Goal: Transaction & Acquisition: Purchase product/service

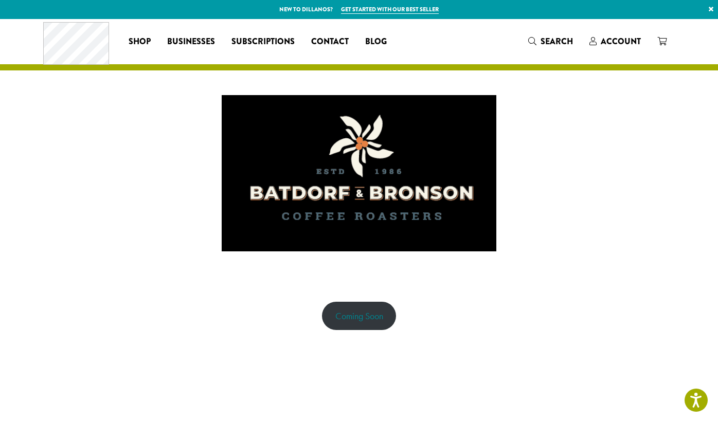
click at [364, 317] on link "Coming Soon" at bounding box center [359, 316] width 75 height 28
click at [615, 43] on span "Account" at bounding box center [621, 41] width 40 height 12
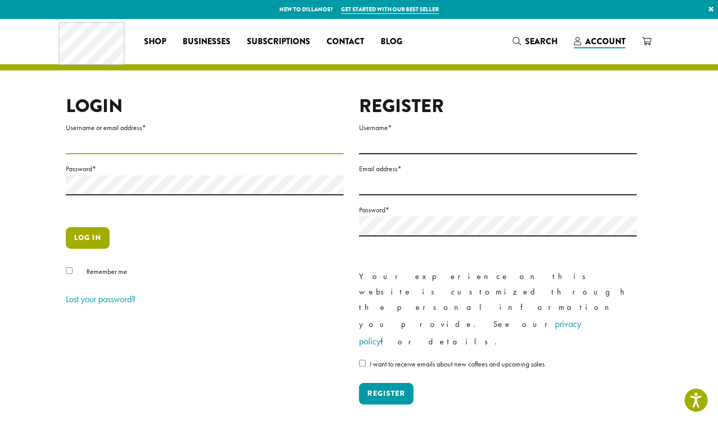
type input "**********"
click at [92, 234] on button "Log in" at bounding box center [88, 238] width 44 height 22
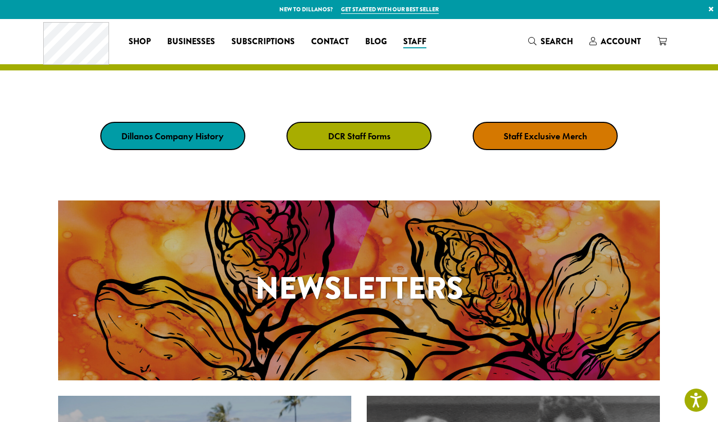
click at [471, 42] on div "Coffee All Coffees Best Sellers Blends Single Origins Dillanos Limited Organic …" at bounding box center [358, 41] width 631 height 43
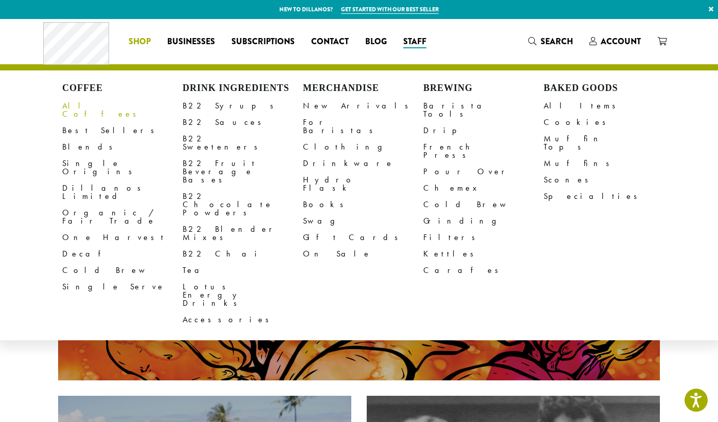
click at [81, 106] on link "All Coffees" at bounding box center [122, 110] width 120 height 25
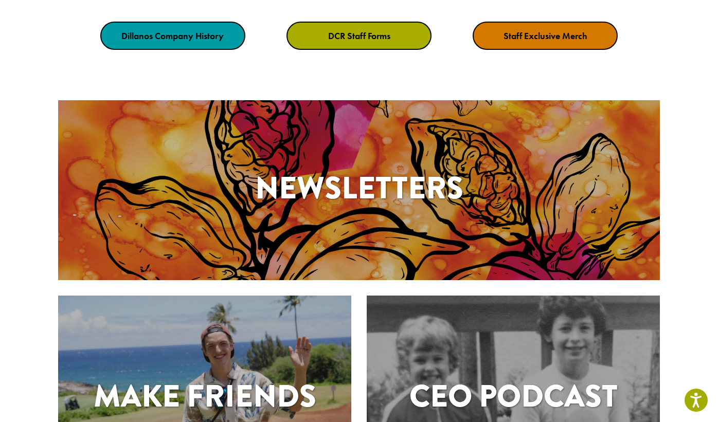
scroll to position [130, 0]
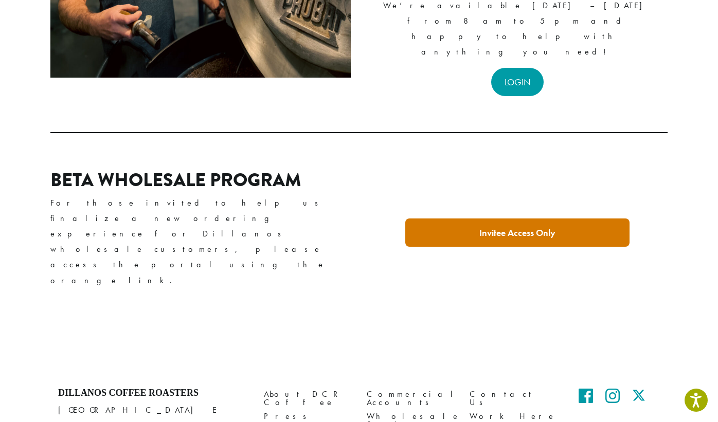
scroll to position [279, 0]
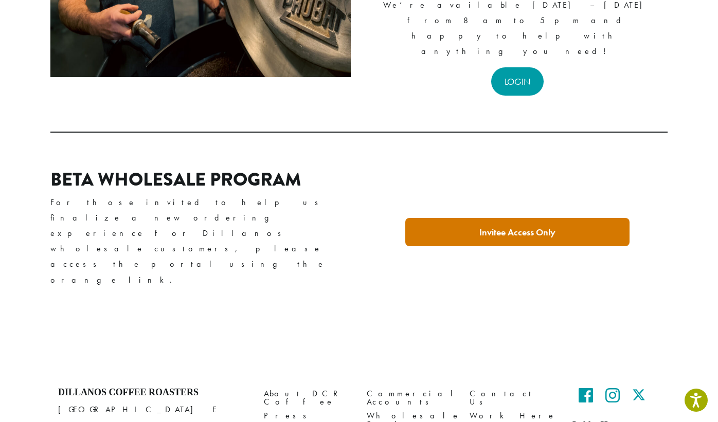
click at [506, 226] on strong "Invitee Access Only" at bounding box center [517, 232] width 76 height 12
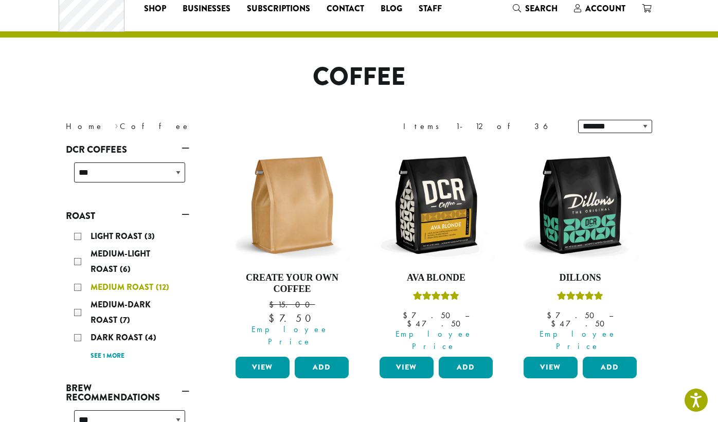
scroll to position [34, 0]
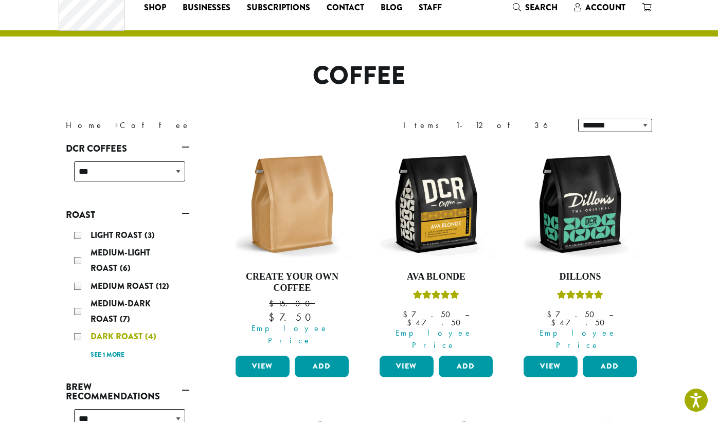
click at [77, 335] on div "Dark Roast (4)" at bounding box center [129, 336] width 111 height 15
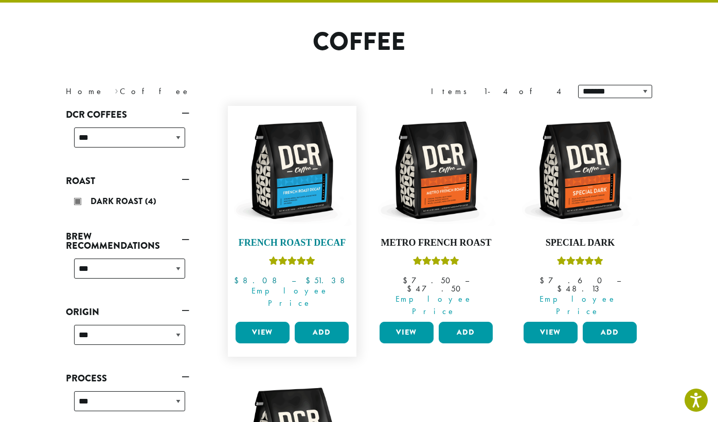
scroll to position [69, 0]
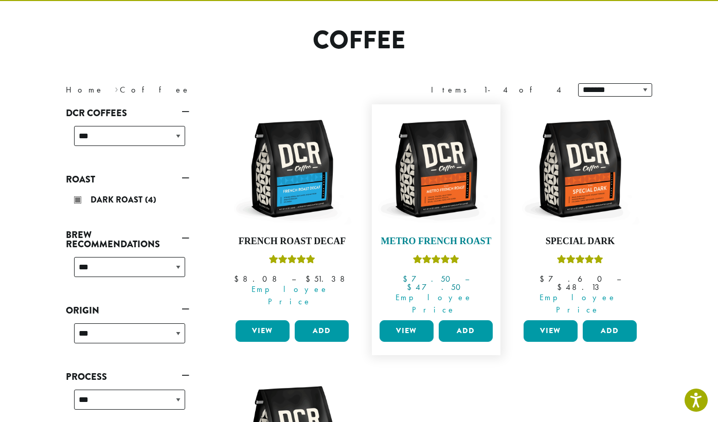
click at [436, 242] on h4 "Metro French Roast" at bounding box center [436, 241] width 118 height 11
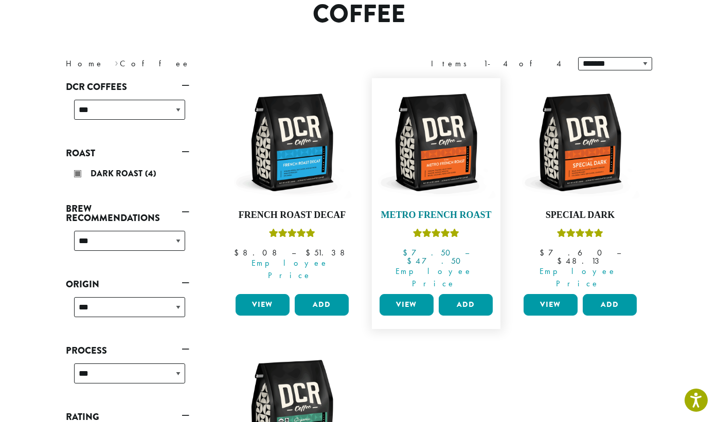
scroll to position [98, 0]
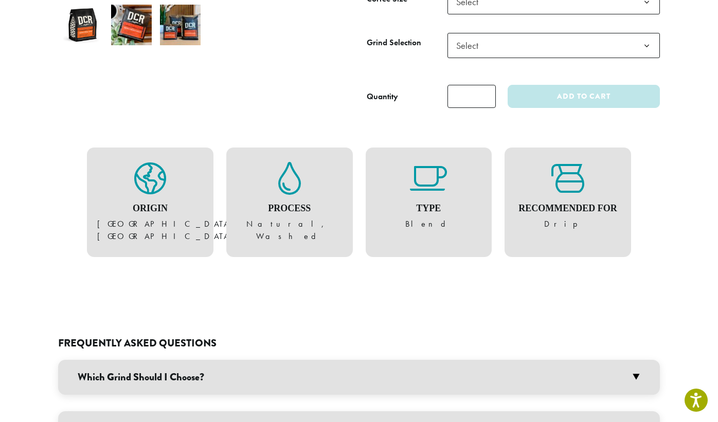
scroll to position [110, 0]
